Goal: Task Accomplishment & Management: Complete application form

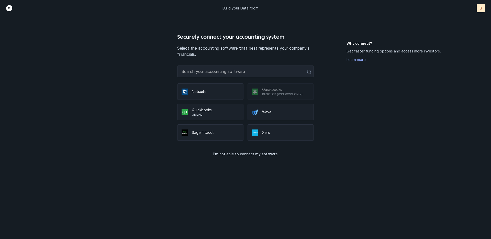
click at [235, 7] on p "Build your Data room" at bounding box center [241, 8] width 36 height 5
click at [245, 155] on p "I’m not able to connect my software" at bounding box center [245, 154] width 64 height 6
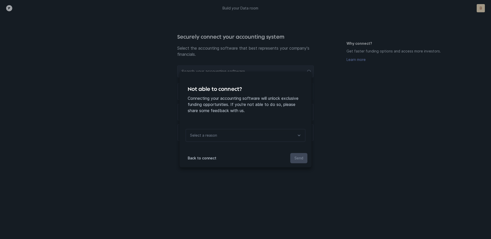
click at [228, 132] on div "Select a reason" at bounding box center [246, 135] width 120 height 13
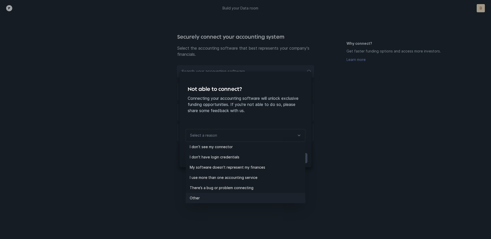
click at [219, 201] on li "Other" at bounding box center [246, 198] width 120 height 10
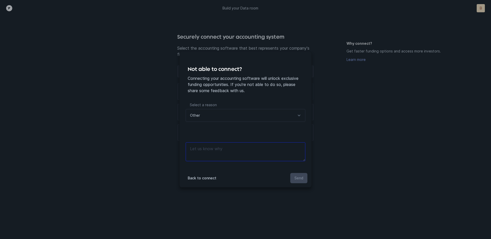
click at [212, 149] on textarea at bounding box center [246, 151] width 120 height 19
click at [214, 152] on textarea at bounding box center [246, 151] width 120 height 19
type textarea "Dont want to"
click at [211, 113] on div "Other" at bounding box center [246, 115] width 120 height 13
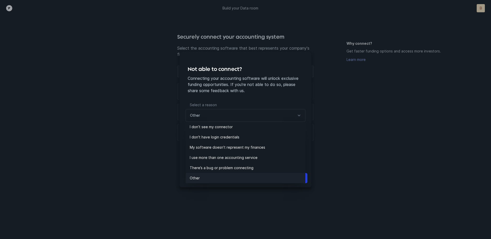
click at [203, 181] on p "Other" at bounding box center [248, 178] width 116 height 6
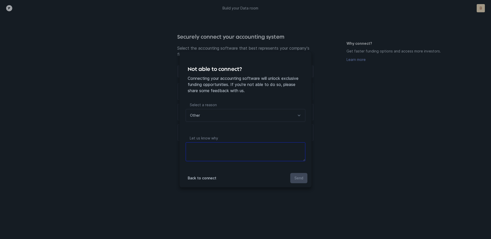
drag, startPoint x: 211, startPoint y: 146, endPoint x: 213, endPoint y: 148, distance: 2.7
click at [211, 147] on textarea at bounding box center [246, 151] width 120 height 19
type textarea "I don't want to at this stage"
click at [295, 180] on p "Send" at bounding box center [298, 178] width 9 height 6
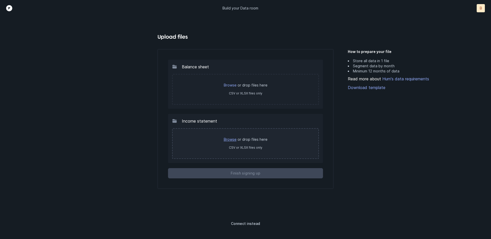
click at [231, 139] on link "Browse" at bounding box center [230, 139] width 13 height 4
click at [243, 146] on label "CSV or XLSX files only" at bounding box center [246, 148] width 34 height 4
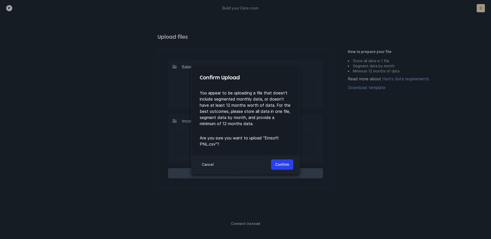
click at [205, 163] on p "Cancel" at bounding box center [208, 164] width 12 height 6
click at [282, 166] on p "Confirm" at bounding box center [282, 164] width 14 height 6
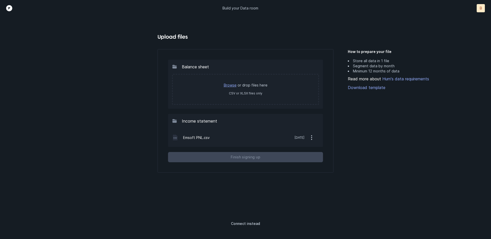
click at [228, 84] on link "Browse" at bounding box center [230, 85] width 13 height 4
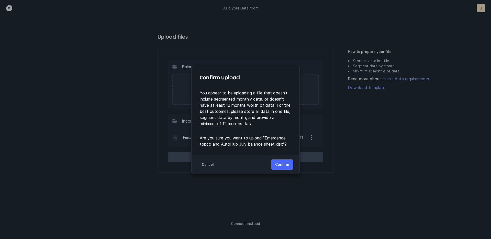
click at [287, 164] on p "Confirm" at bounding box center [282, 164] width 14 height 6
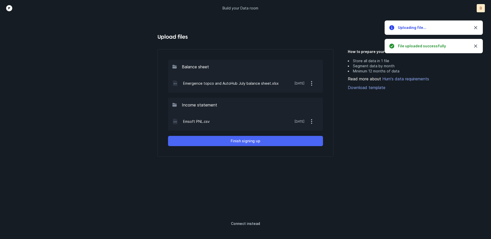
click at [244, 141] on p "Finish signing up" at bounding box center [246, 141] width 30 height 6
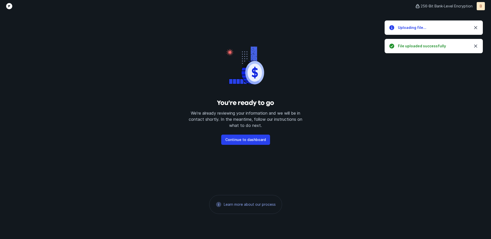
click at [244, 141] on p "Continue to dashboard" at bounding box center [245, 140] width 41 height 6
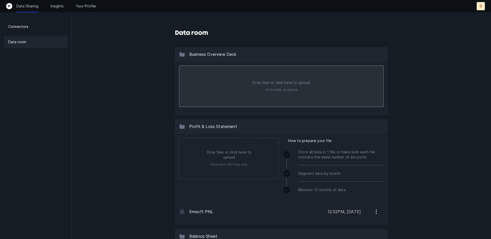
type input "C:\fakepath\Emergence Software Overview Deck.pdf"
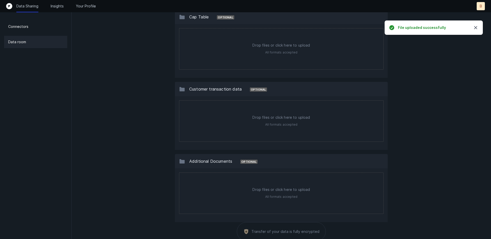
scroll to position [451, 0]
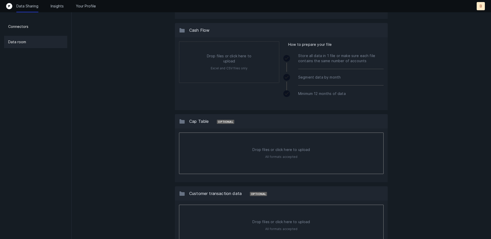
type input "C:\fakepath\Emergence Software Technologies - Series Seed - Pro Forma ([DATE]).…"
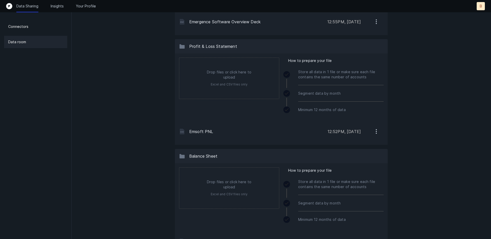
scroll to position [97, 0]
click at [58, 4] on p "Insights" at bounding box center [57, 6] width 13 height 5
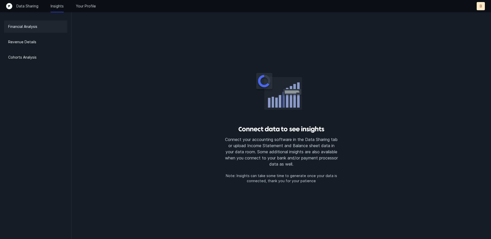
click at [24, 29] on p "Financial Analysis" at bounding box center [22, 27] width 29 height 6
click at [27, 42] on p "Revenue Details" at bounding box center [22, 42] width 28 height 6
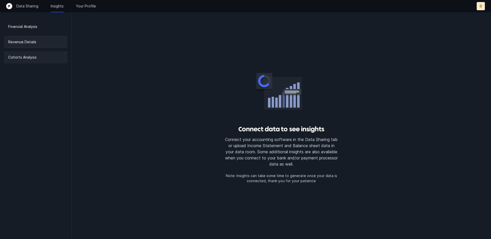
click at [26, 57] on p "Cohorts Analysis" at bounding box center [22, 57] width 28 height 6
click at [84, 7] on p "Your Profile" at bounding box center [86, 6] width 20 height 5
